Goal: Navigation & Orientation: Find specific page/section

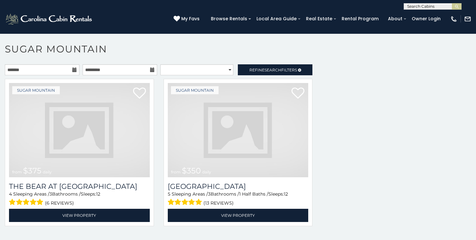
scroll to position [1203, 0]
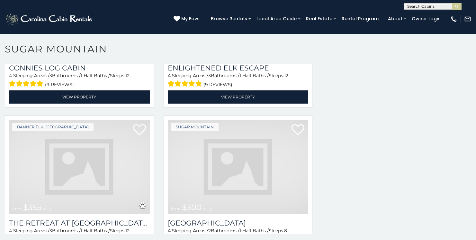
click at [76, 153] on img at bounding box center [79, 167] width 141 height 94
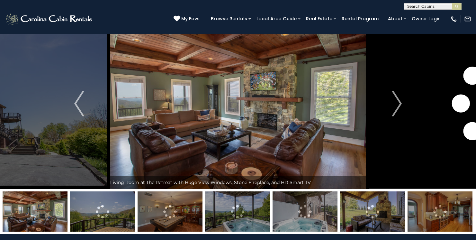
scroll to position [23, 0]
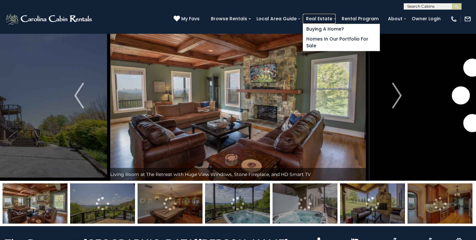
click at [336, 19] on link "Real Estate" at bounding box center [319, 19] width 33 height 10
